Goal: Task Accomplishment & Management: Use online tool/utility

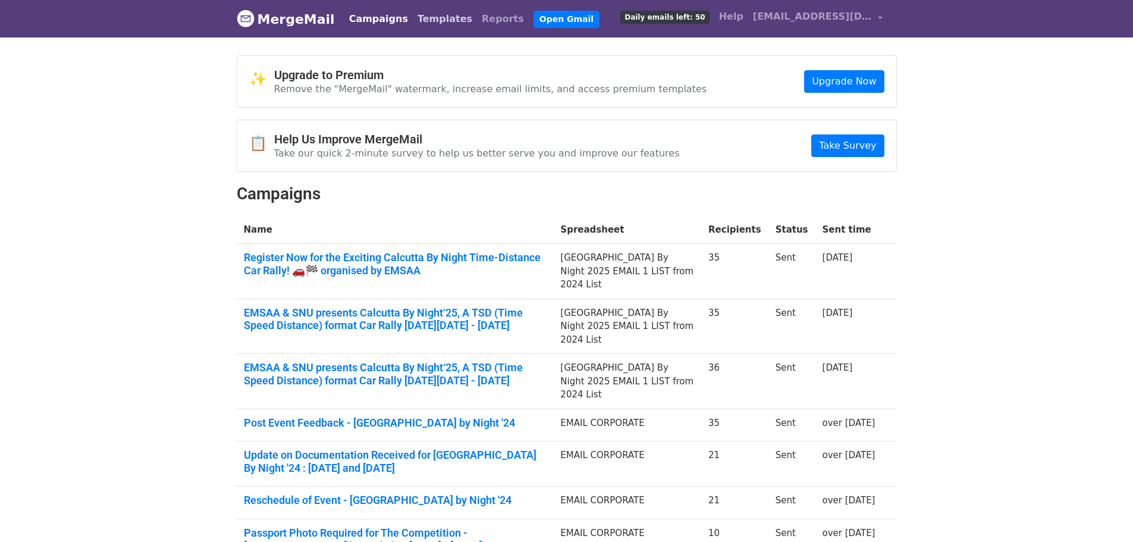
click at [419, 20] on link "Templates" at bounding box center [445, 19] width 64 height 24
click at [537, 18] on link "Open Gmail" at bounding box center [566, 19] width 66 height 17
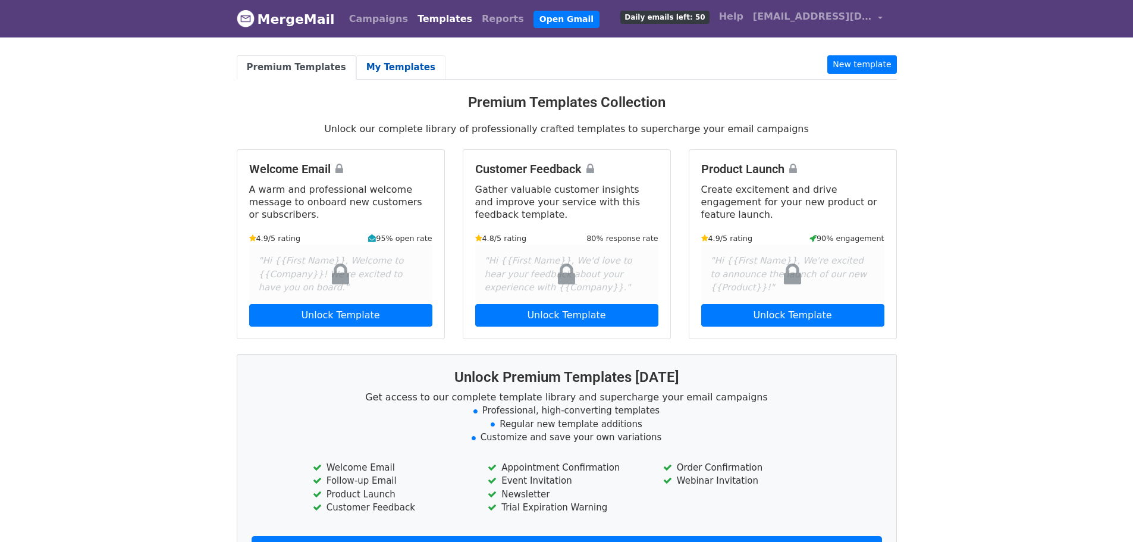
click at [385, 70] on link "My Templates" at bounding box center [400, 67] width 89 height 24
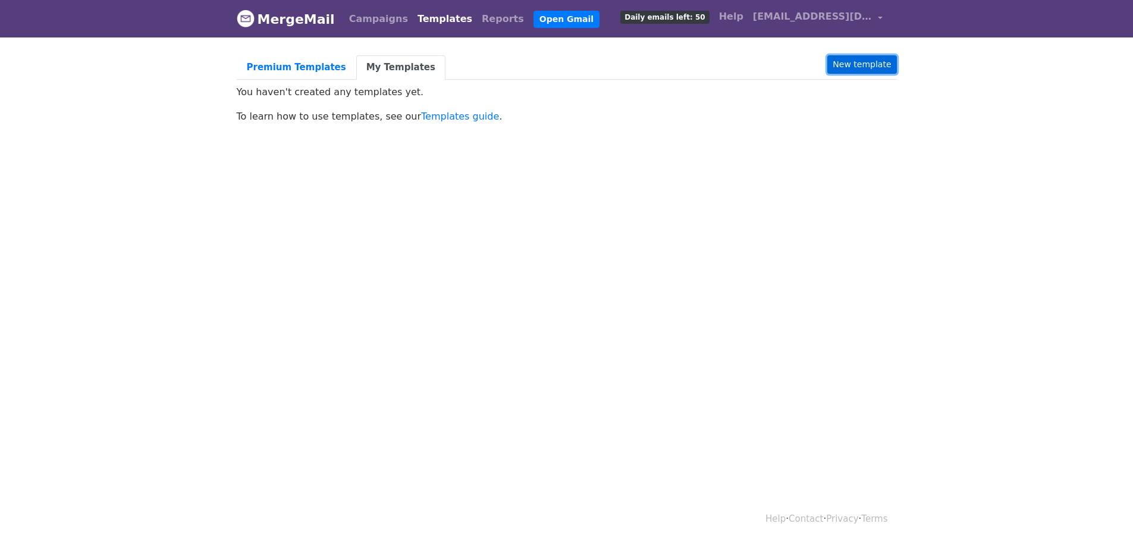
click at [872, 61] on link "New template" at bounding box center [861, 64] width 69 height 18
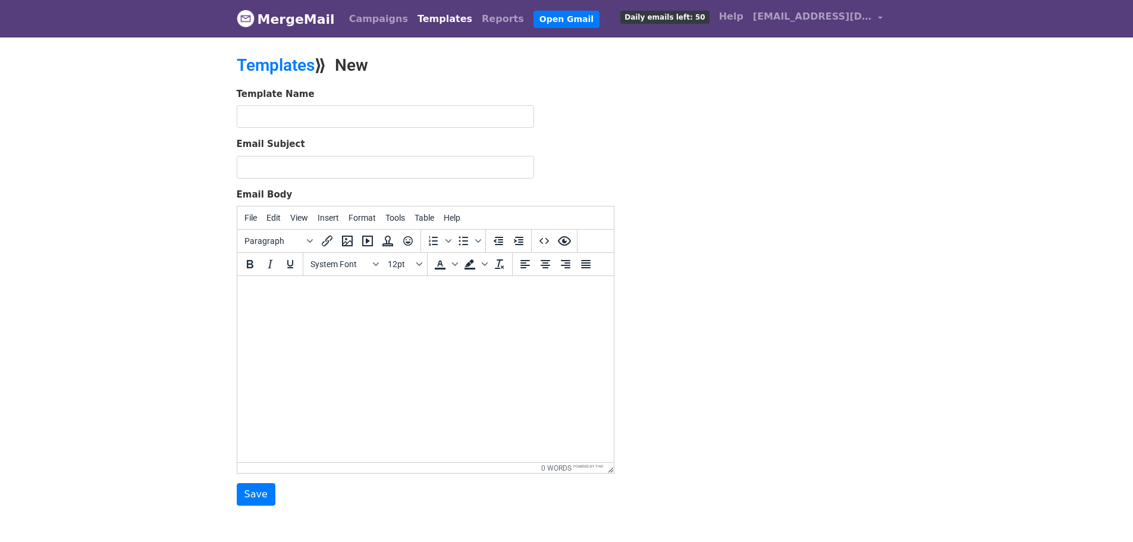
click at [328, 296] on body at bounding box center [424, 291] width 357 height 13
paste body
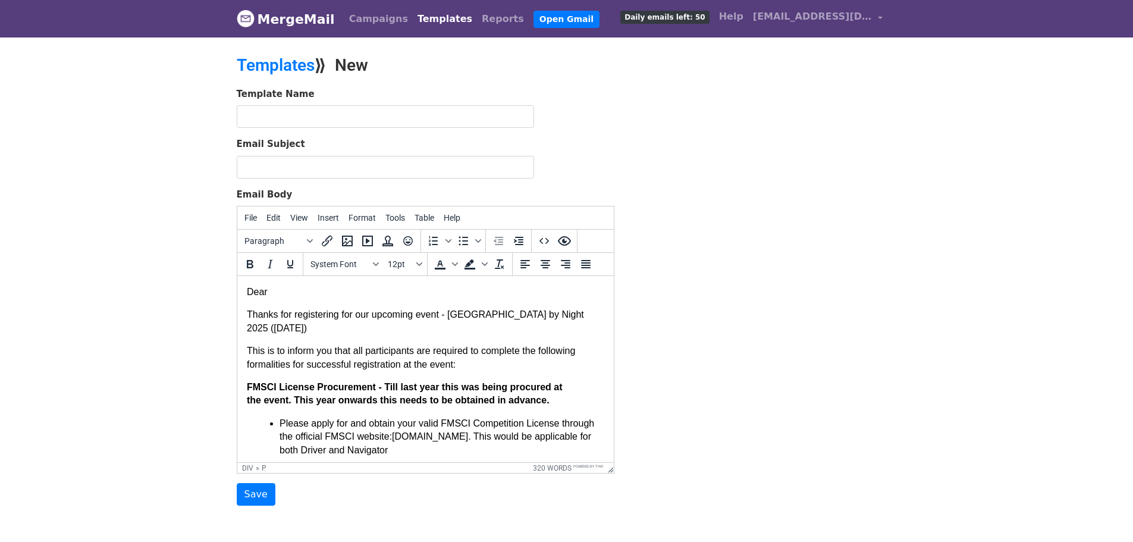
click at [313, 161] on input "Email Subject" at bounding box center [385, 167] width 297 height 23
type input "Mandatory FMSCI License & Documents for Event Participation - Calcutta by Night…"
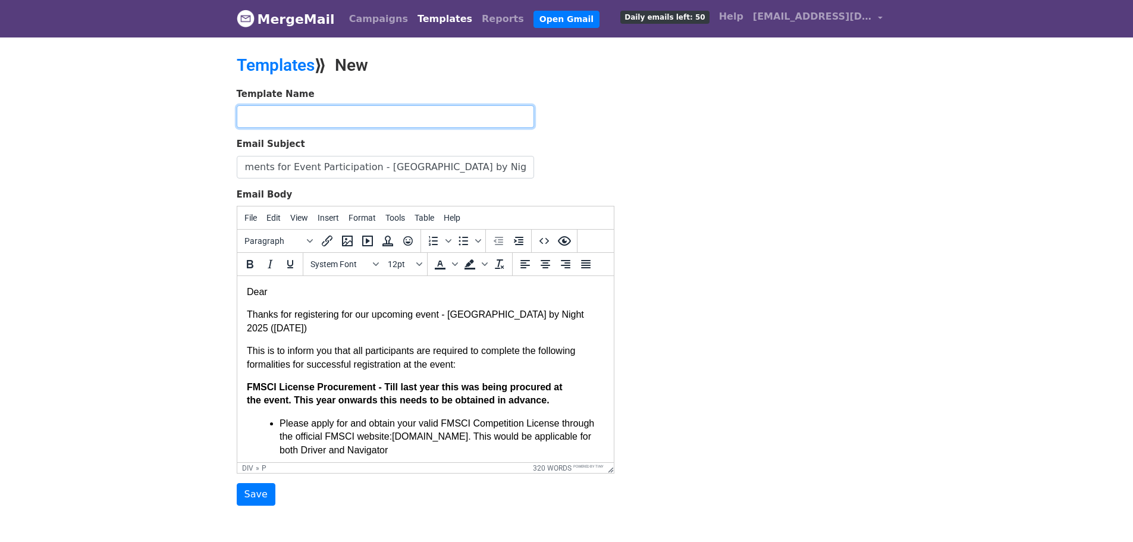
click at [327, 117] on input "text" at bounding box center [385, 116] width 297 height 23
type input "FMSCI License"
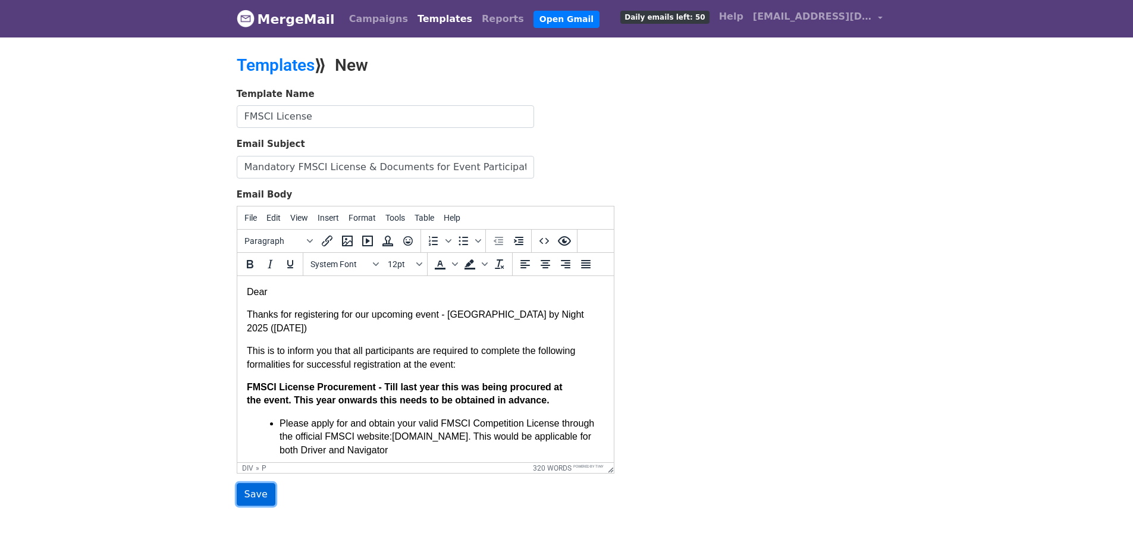
click at [258, 491] on input "Save" at bounding box center [256, 494] width 39 height 23
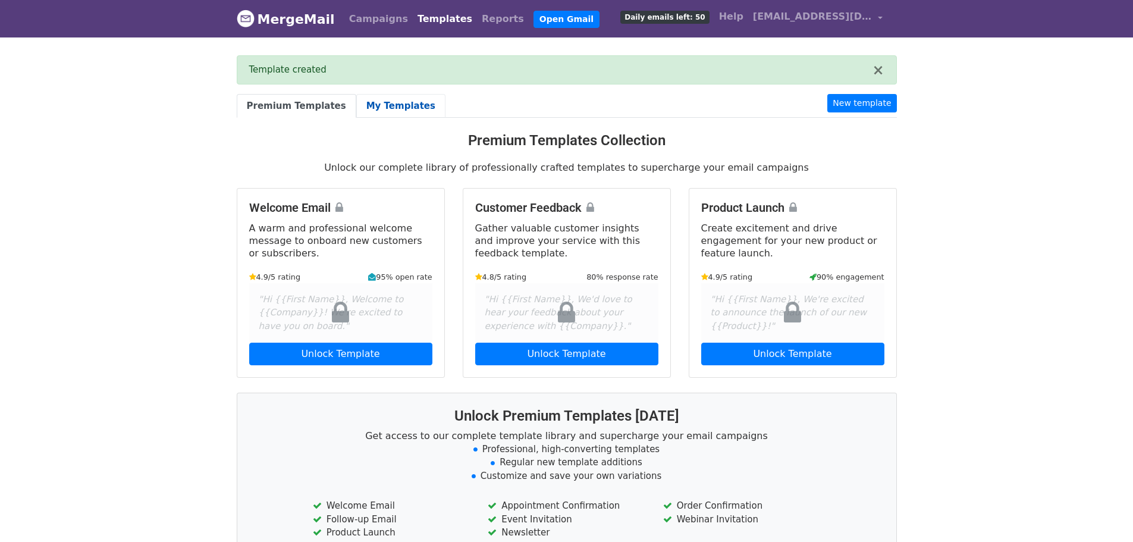
click at [371, 101] on link "My Templates" at bounding box center [400, 106] width 89 height 24
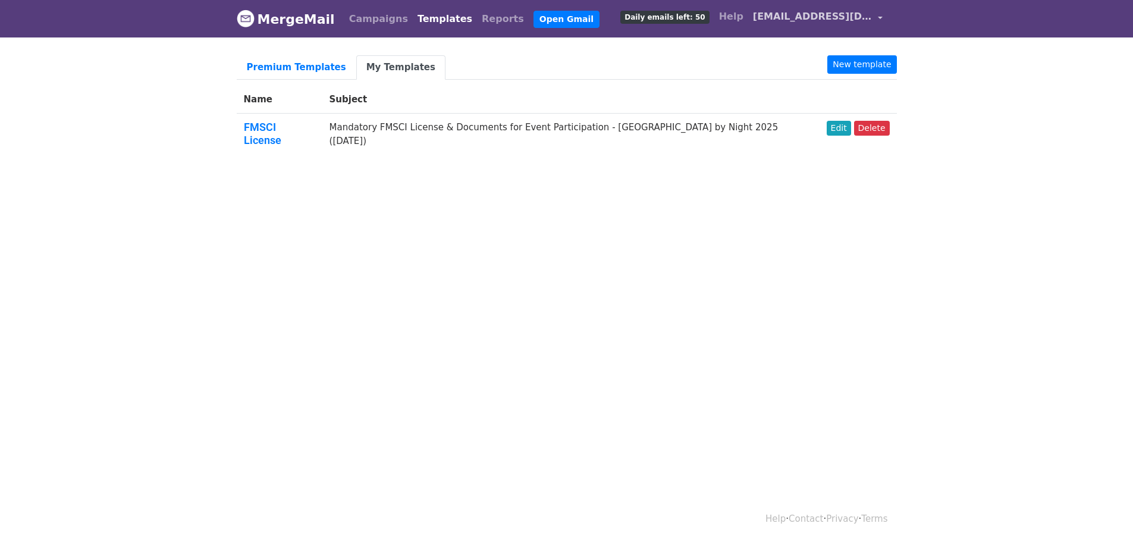
click at [872, 19] on link "[EMAIL_ADDRESS][DOMAIN_NAME]" at bounding box center [817, 19] width 139 height 28
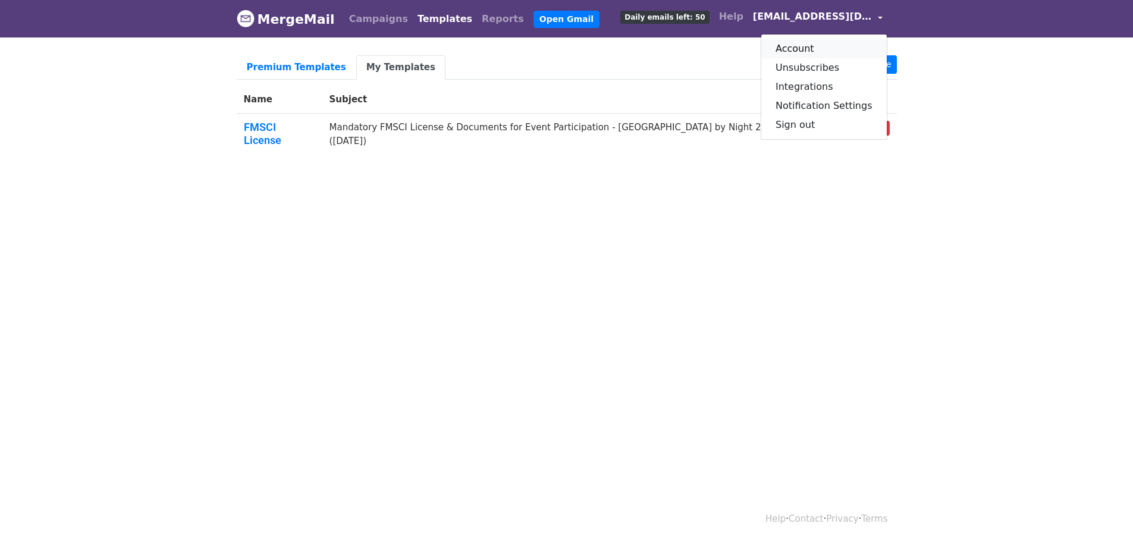
click at [818, 47] on link "Account" at bounding box center [823, 48] width 125 height 19
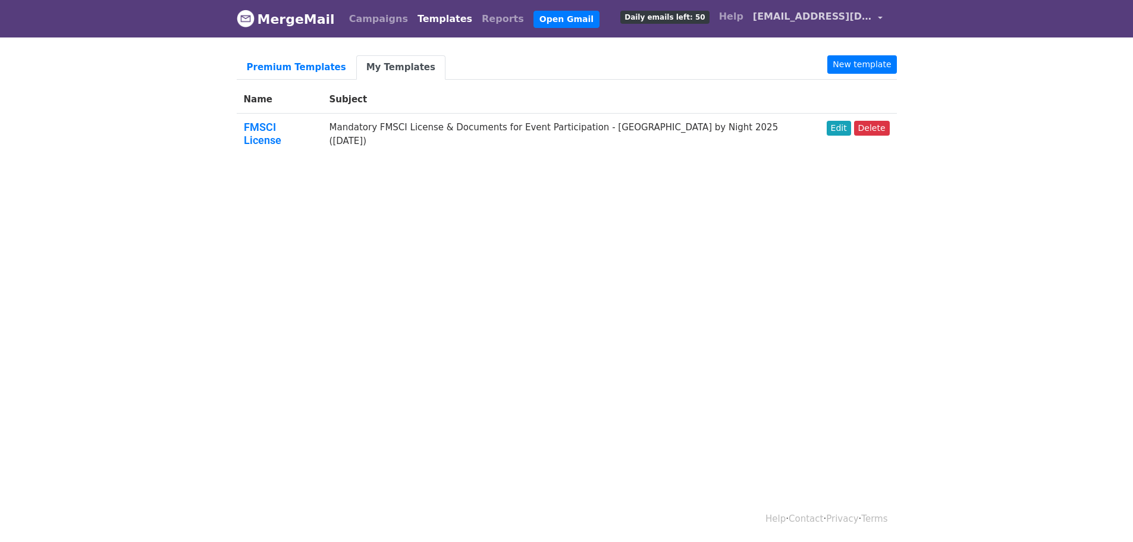
click at [842, 15] on span "[EMAIL_ADDRESS][DOMAIN_NAME]" at bounding box center [812, 17] width 119 height 14
